Goal: Information Seeking & Learning: Learn about a topic

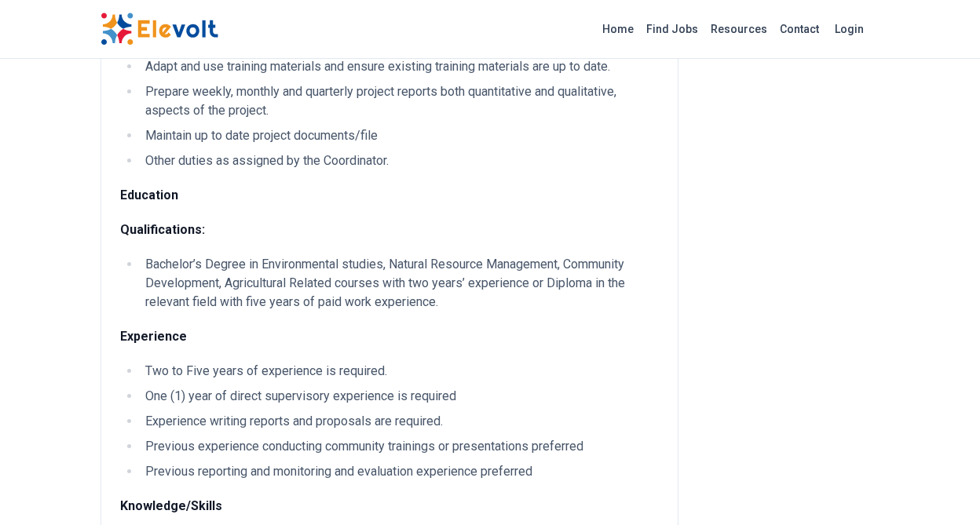
scroll to position [758, 0]
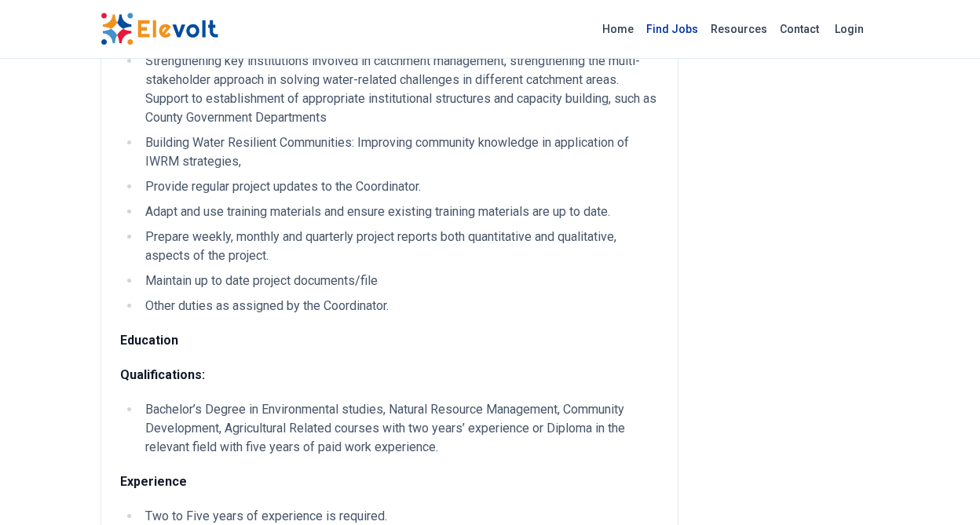
click at [685, 28] on link "Find Jobs" at bounding box center [672, 28] width 64 height 25
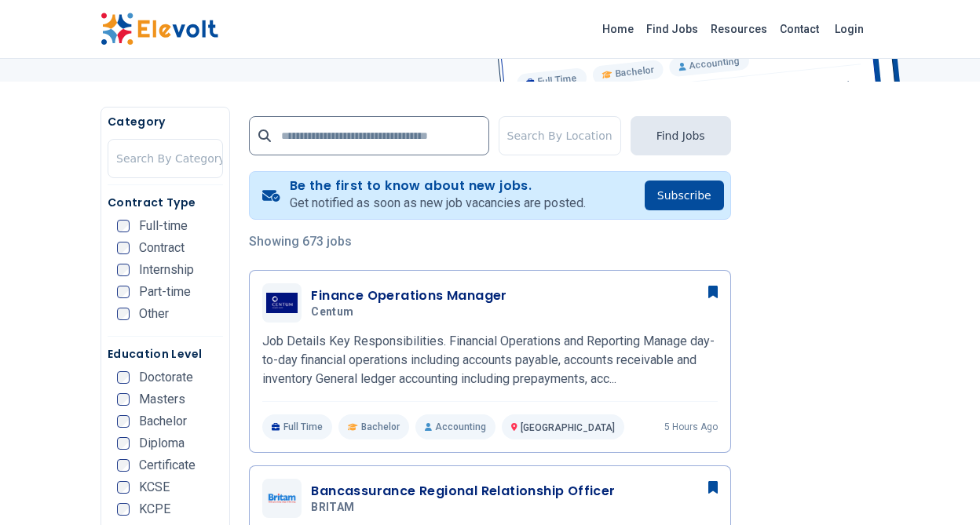
scroll to position [253, 0]
click at [126, 218] on div "Contract Type Full-time Contract Internship Part-time Other" at bounding box center [165, 265] width 115 height 142
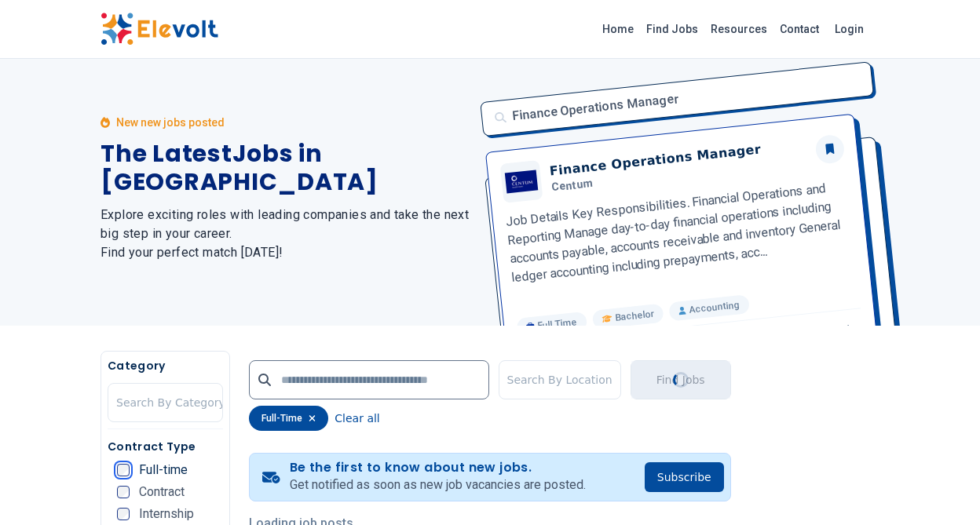
scroll to position [0, 0]
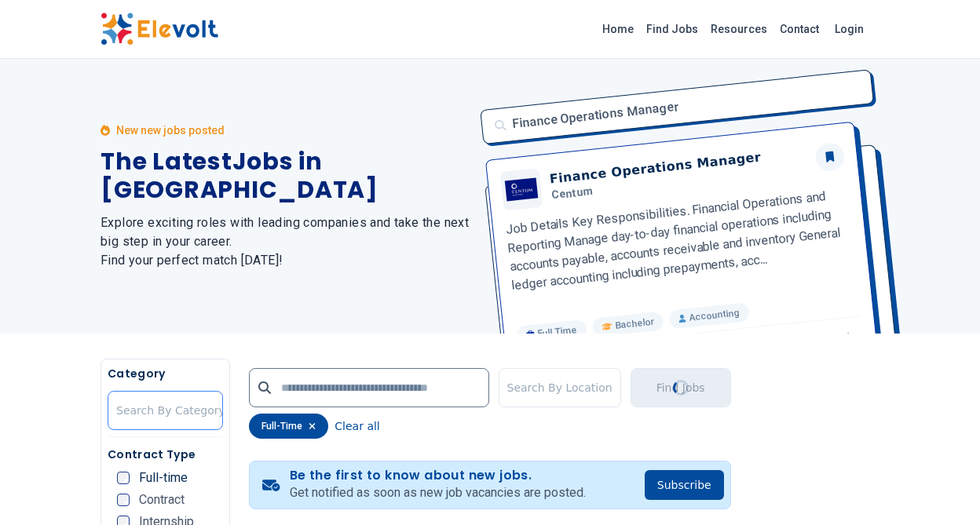
click at [163, 403] on div at bounding box center [170, 410] width 109 height 31
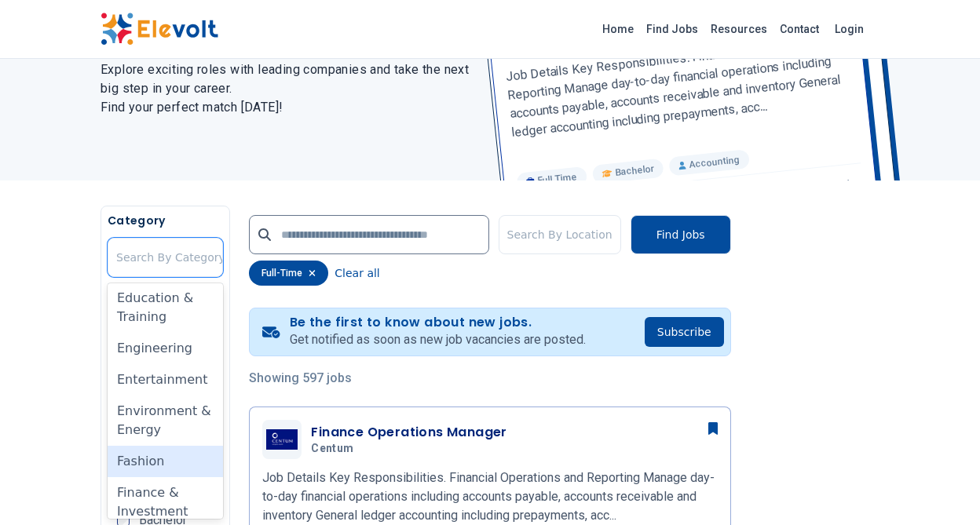
scroll to position [448, 0]
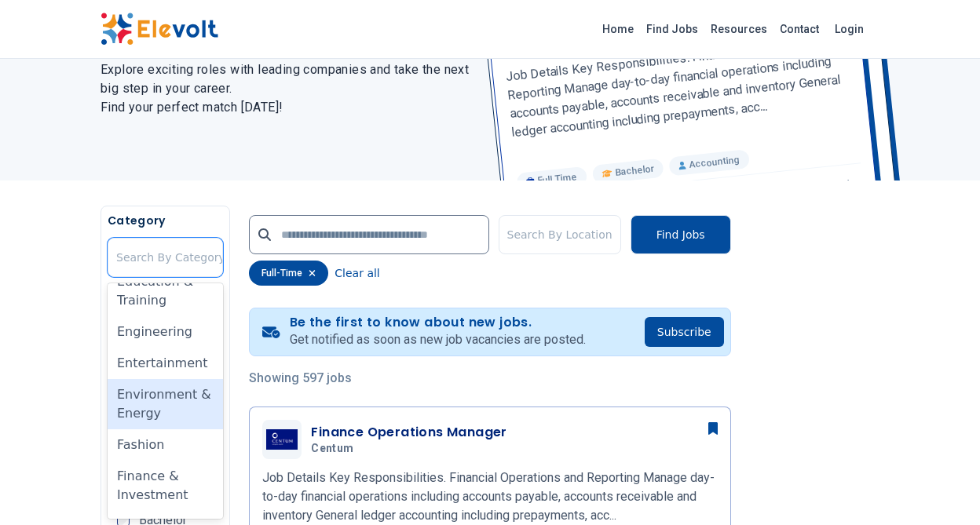
click at [158, 400] on div "Environment & Energy" at bounding box center [165, 404] width 115 height 50
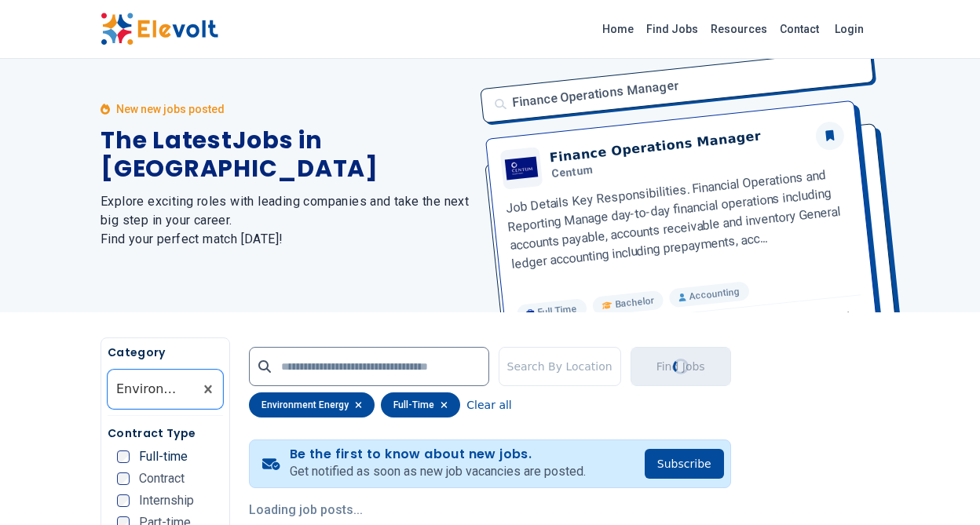
scroll to position [0, 0]
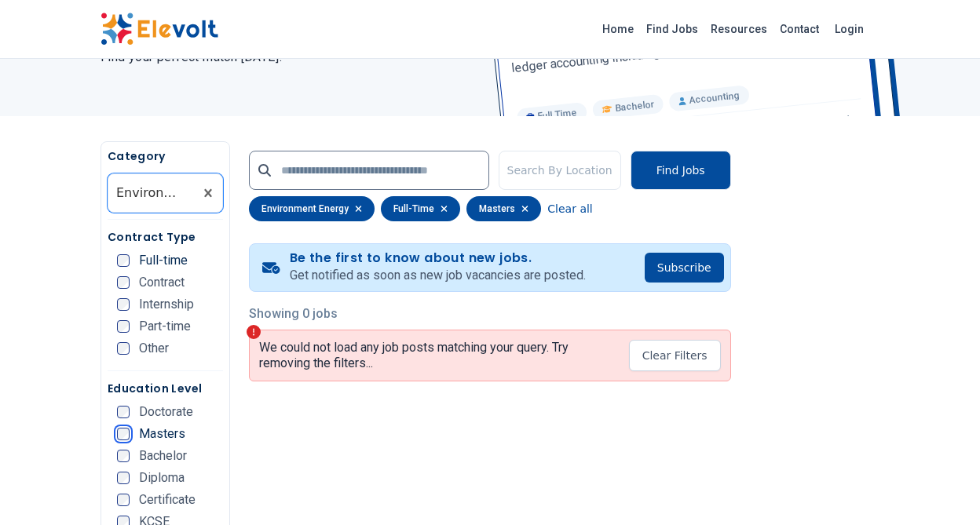
scroll to position [220, 0]
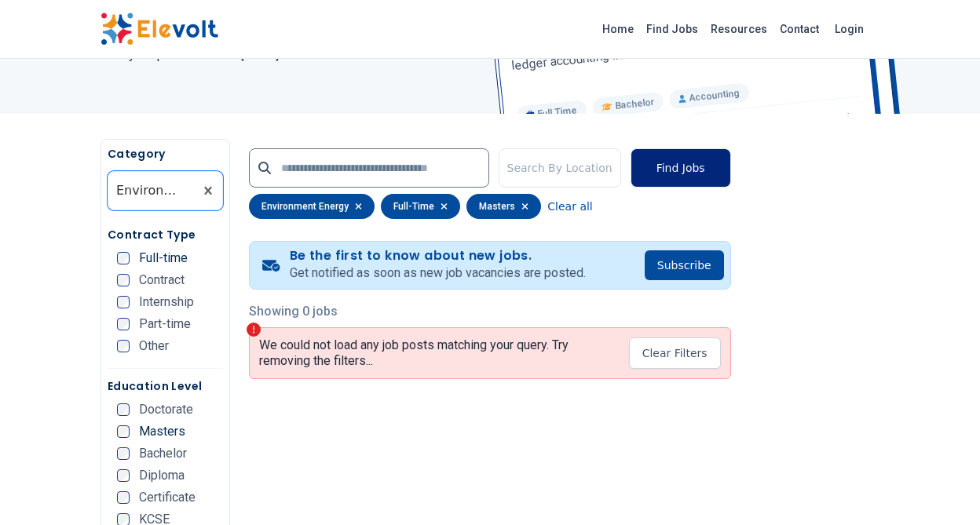
click at [677, 166] on button "Find Jobs" at bounding box center [681, 167] width 101 height 39
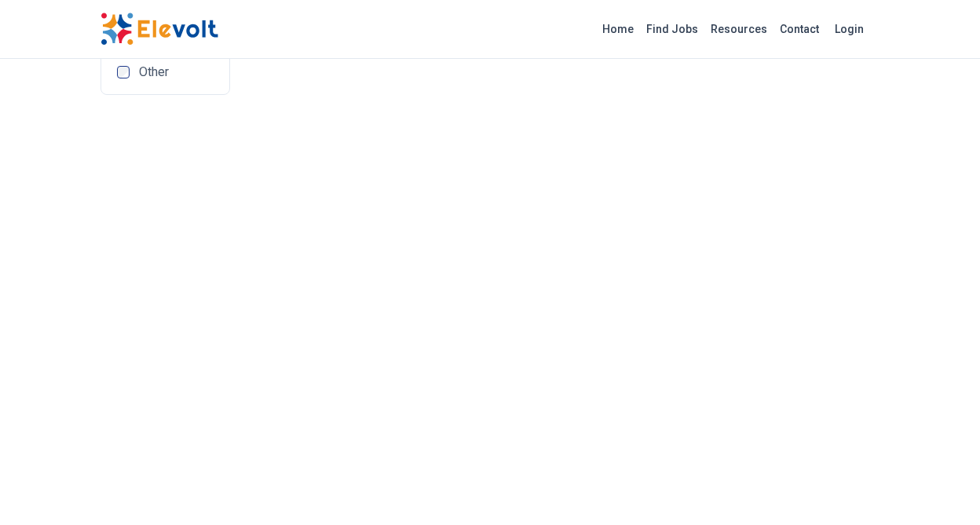
scroll to position [1223, 0]
